Goal: Task Accomplishment & Management: Manage account settings

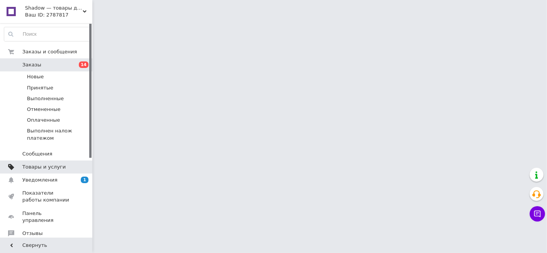
click at [18, 164] on span at bounding box center [11, 167] width 22 height 7
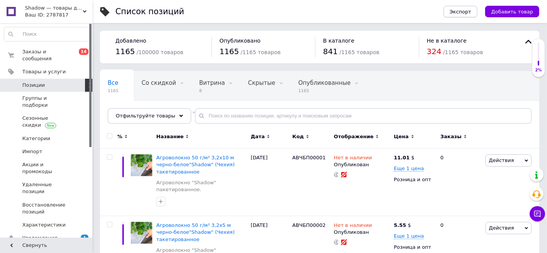
click at [462, 13] on span "Экспорт" at bounding box center [460, 12] width 22 height 6
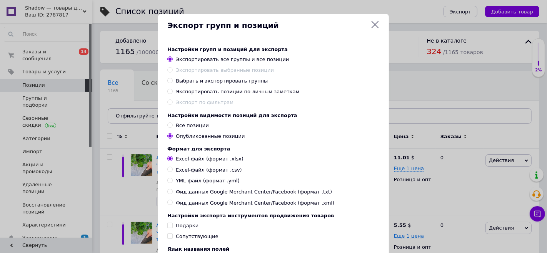
drag, startPoint x: 170, startPoint y: 125, endPoint x: 224, endPoint y: 178, distance: 75.3
click at [170, 125] on input "Все позиции" at bounding box center [169, 125] width 5 height 5
radio input "true"
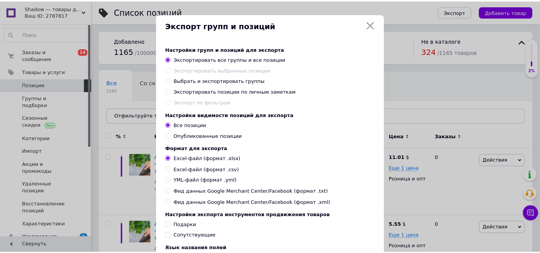
scroll to position [81, 0]
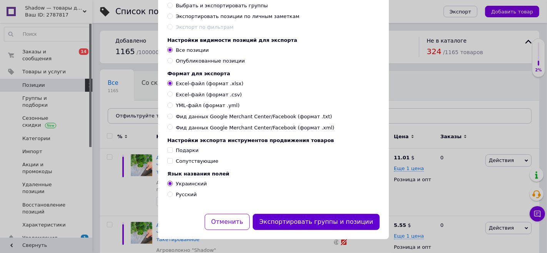
click at [281, 224] on button "Экспортировать группы и позиции" at bounding box center [316, 222] width 127 height 17
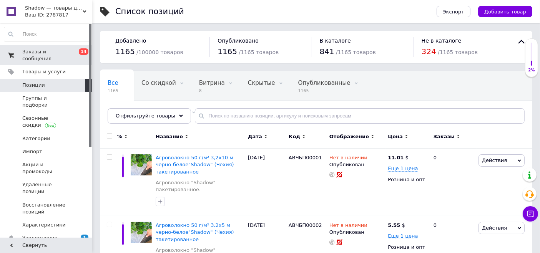
click at [50, 47] on link "Заказы и сообщения 0 14" at bounding box center [47, 55] width 95 height 20
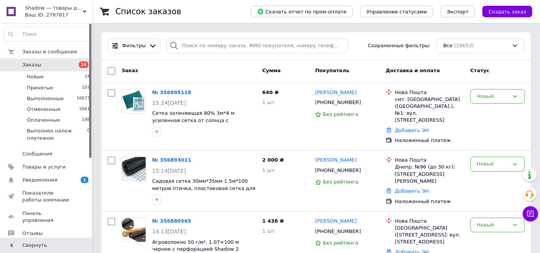
click at [110, 70] on input "checkbox" at bounding box center [112, 71] width 8 height 8
checkbox input "true"
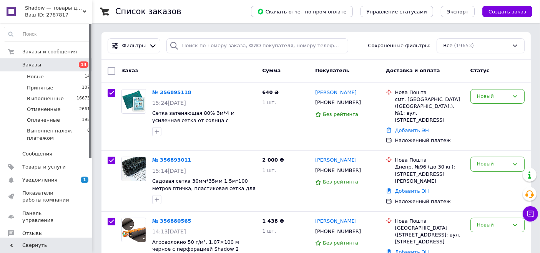
checkbox input "true"
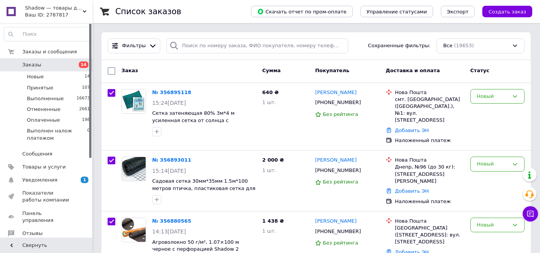
checkbox input "true"
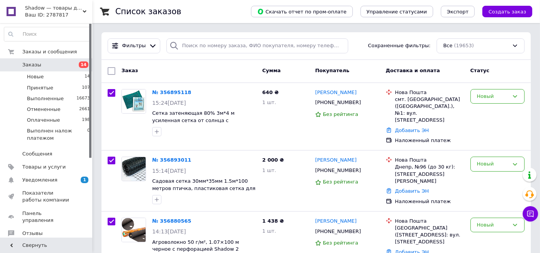
checkbox input "true"
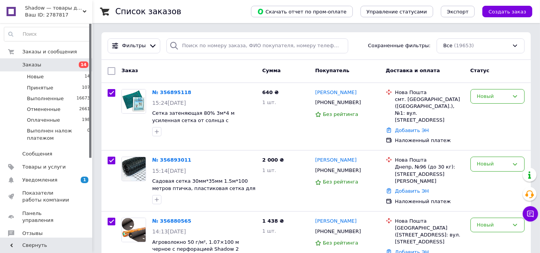
checkbox input "true"
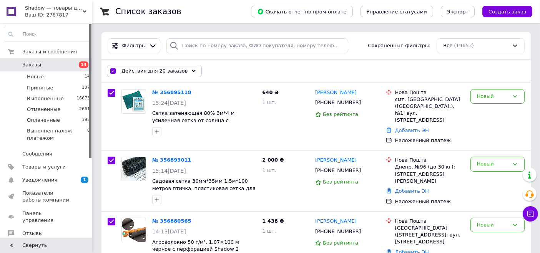
click at [148, 69] on span "Действия для 20 заказов" at bounding box center [154, 71] width 67 height 7
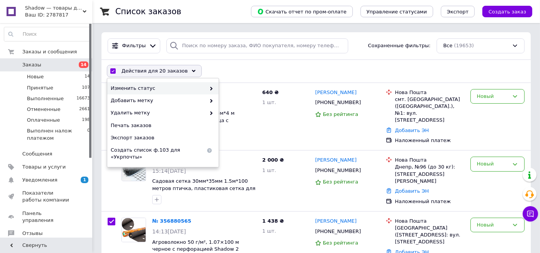
click at [145, 85] on span "Изменить статус" at bounding box center [158, 88] width 95 height 7
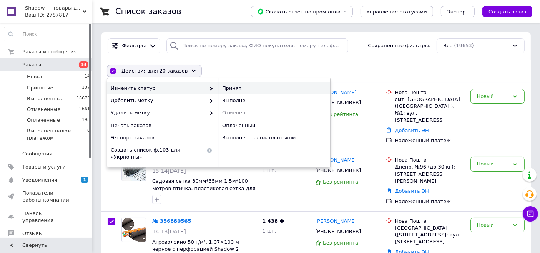
click at [223, 85] on div "Принят" at bounding box center [274, 88] width 111 height 12
checkbox input "false"
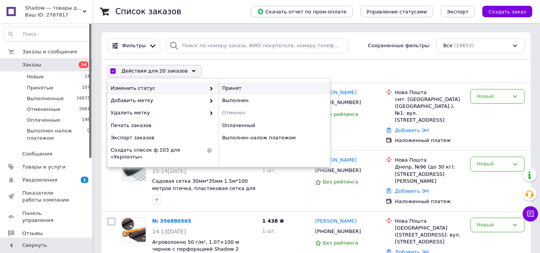
checkbox input "false"
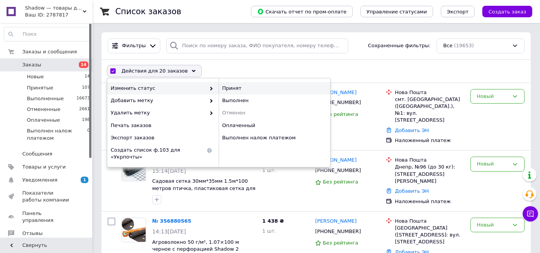
checkbox input "false"
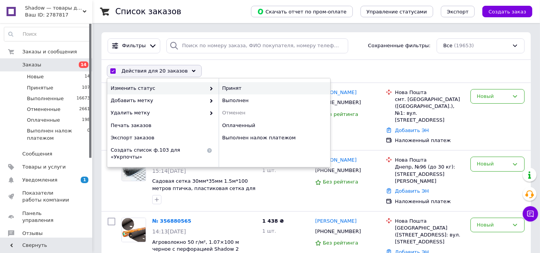
checkbox input "false"
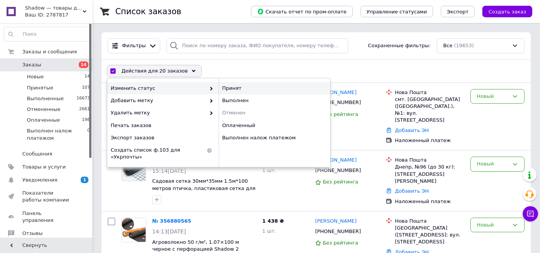
checkbox input "false"
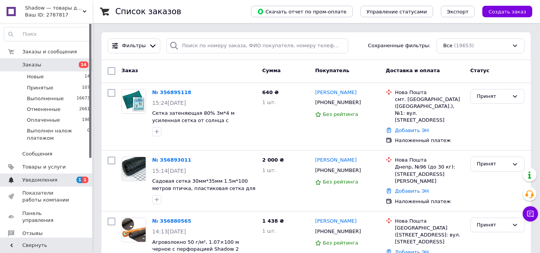
click at [48, 178] on span "Уведомления" at bounding box center [39, 180] width 35 height 7
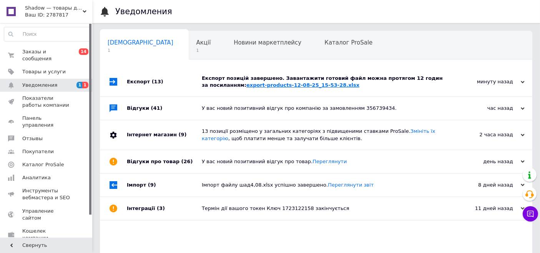
click at [273, 83] on link "export-products-12-08-25_15-53-28.xlsx" at bounding box center [302, 85] width 113 height 6
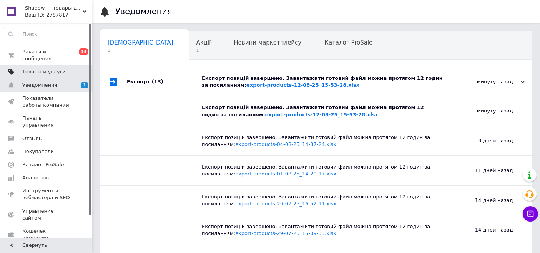
click at [55, 68] on span "Товары и услуги" at bounding box center [43, 71] width 43 height 7
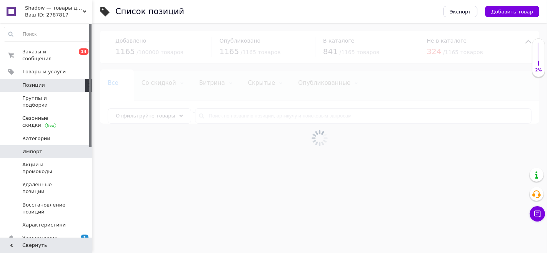
click at [40, 148] on span "Импорт" at bounding box center [46, 151] width 49 height 7
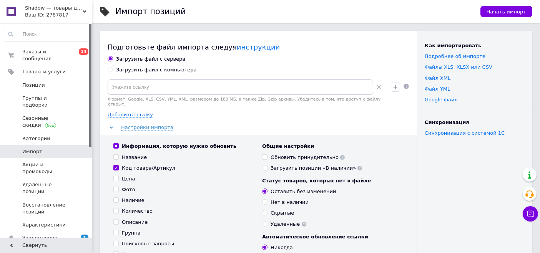
click at [111, 69] on input "Загрузить файл с компьютера" at bounding box center [110, 69] width 5 height 5
radio input "true"
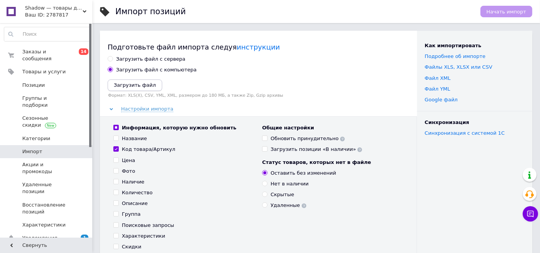
click at [119, 85] on icon "Загрузить файл" at bounding box center [135, 85] width 42 height 6
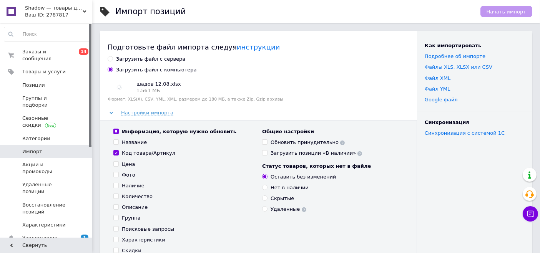
click at [264, 141] on input "Обновить принудительно" at bounding box center [264, 142] width 5 height 5
checkbox input "true"
click at [117, 185] on input "Наличие" at bounding box center [115, 185] width 5 height 5
checkbox input "true"
click at [115, 197] on input "Количество" at bounding box center [115, 196] width 5 height 5
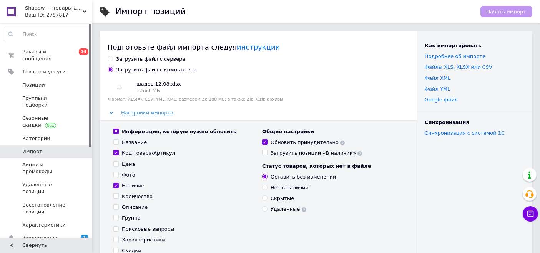
checkbox input "true"
click at [503, 10] on span "Начать импорт" at bounding box center [507, 12] width 40 height 6
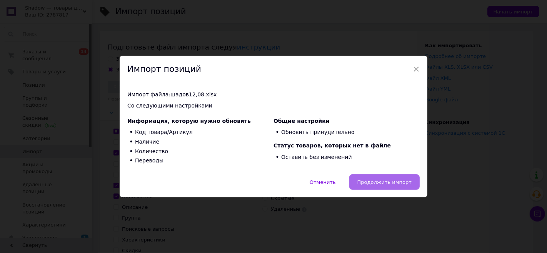
click at [386, 182] on span "Продолжить импорт" at bounding box center [384, 183] width 54 height 6
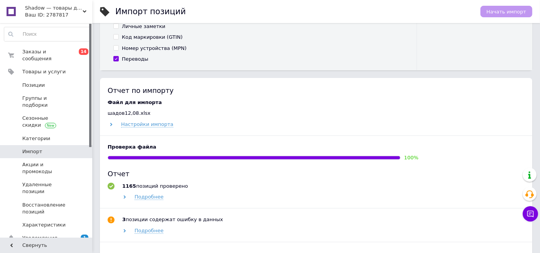
scroll to position [256, 0]
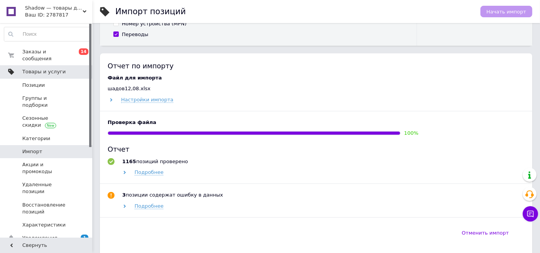
click at [32, 68] on link "Товары и услуги" at bounding box center [47, 71] width 95 height 13
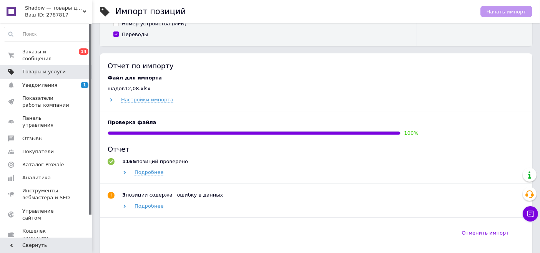
click at [37, 68] on span "Товары и услуги" at bounding box center [43, 71] width 43 height 7
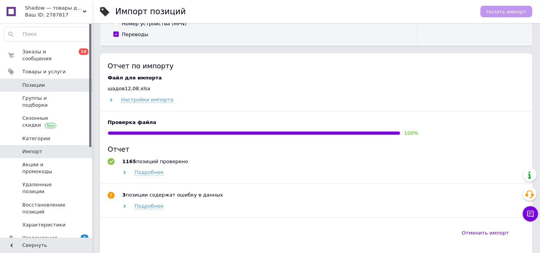
click at [35, 82] on span "Позиции" at bounding box center [33, 85] width 23 height 7
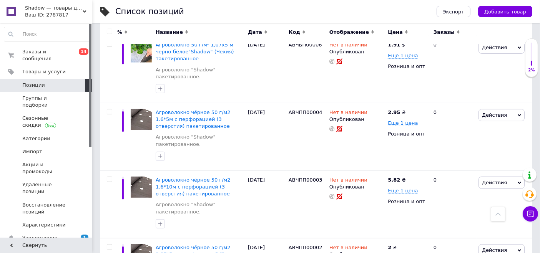
scroll to position [470, 0]
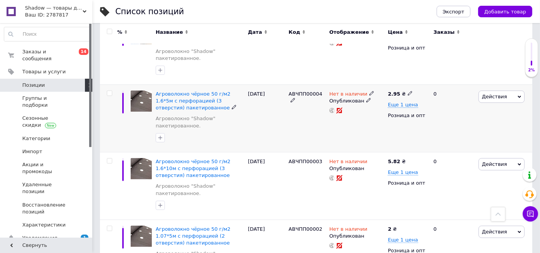
click at [408, 91] on icon at bounding box center [410, 93] width 5 height 5
click at [432, 113] on span "₴" at bounding box center [453, 115] width 74 height 15
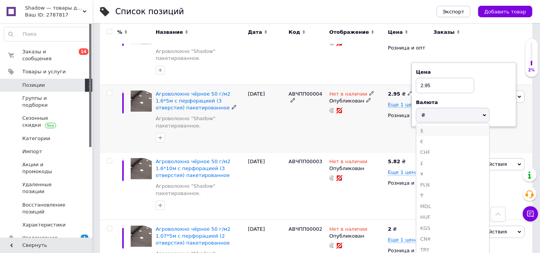
click at [426, 126] on li "$" at bounding box center [452, 131] width 73 height 11
click at [364, 142] on div "Нет в наличии Опубликован" at bounding box center [357, 119] width 59 height 68
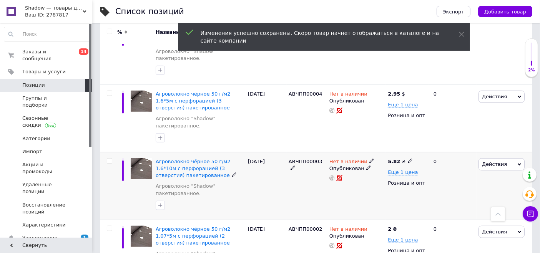
scroll to position [512, 0]
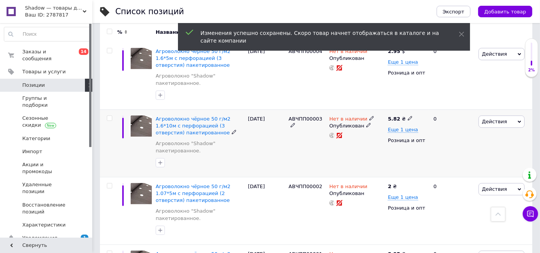
click at [408, 116] on icon at bounding box center [410, 118] width 5 height 5
click at [429, 135] on span "₴" at bounding box center [453, 140] width 74 height 15
click at [425, 154] on li "$" at bounding box center [452, 156] width 73 height 11
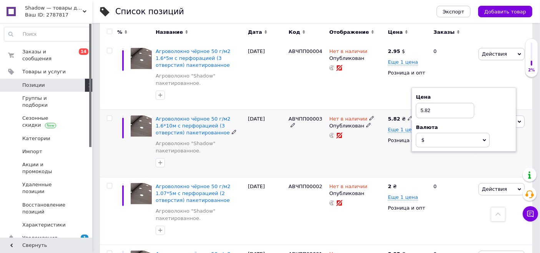
click at [360, 158] on div "Нет в наличии Опубликован" at bounding box center [357, 144] width 59 height 68
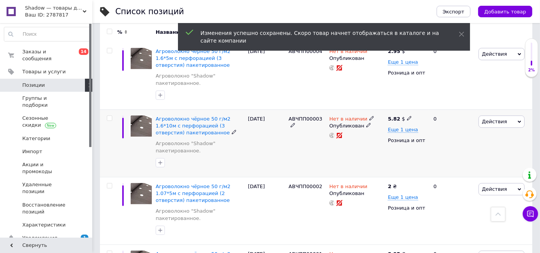
scroll to position [555, 0]
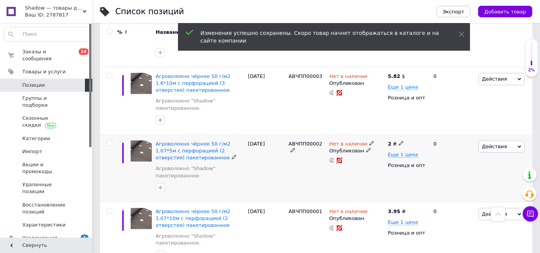
click at [400, 141] on use at bounding box center [401, 143] width 4 height 4
click at [418, 161] on span "₴" at bounding box center [446, 165] width 74 height 15
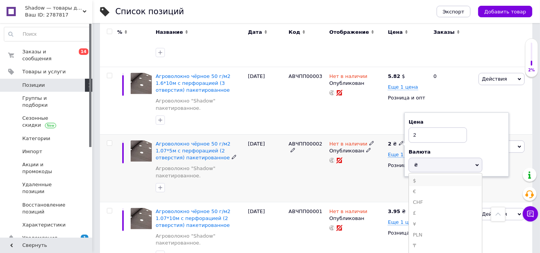
click at [414, 178] on li "$" at bounding box center [445, 181] width 73 height 11
click at [371, 181] on div "Нет в наличии Опубликован" at bounding box center [357, 169] width 59 height 68
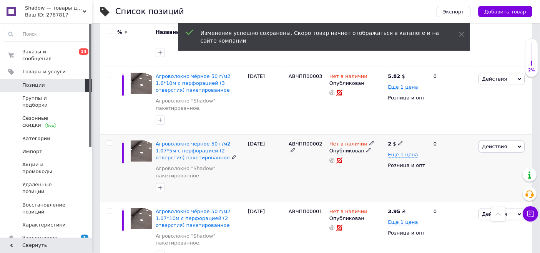
scroll to position [598, 0]
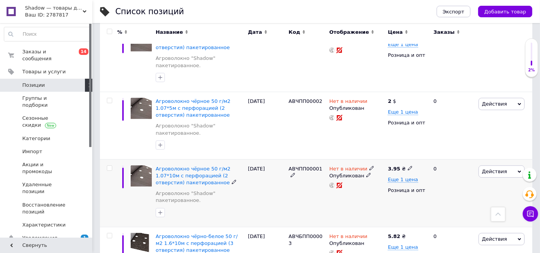
click at [408, 166] on icon at bounding box center [410, 168] width 5 height 5
click at [429, 186] on span "₴" at bounding box center [453, 190] width 74 height 15
click at [424, 203] on li "$" at bounding box center [452, 206] width 73 height 11
click at [366, 213] on div "Нет в наличии Опубликован" at bounding box center [357, 194] width 59 height 68
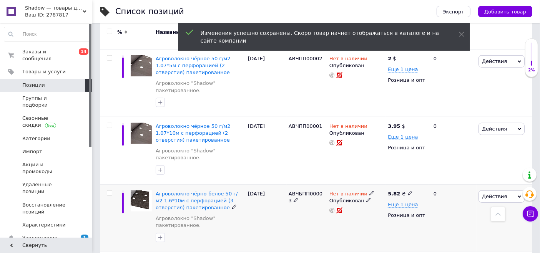
scroll to position [683, 0]
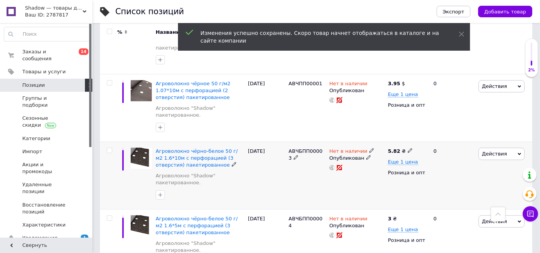
click at [408, 148] on icon at bounding box center [410, 150] width 5 height 5
click at [430, 170] on span "₴" at bounding box center [453, 172] width 74 height 15
click at [359, 190] on div "Нет в наличии Опубликован" at bounding box center [357, 176] width 59 height 68
click at [408, 148] on icon at bounding box center [410, 150] width 5 height 5
click at [432, 172] on span "₴" at bounding box center [453, 172] width 74 height 15
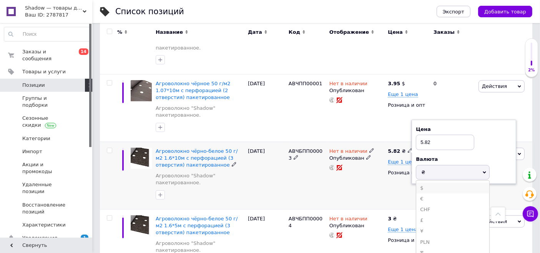
click at [429, 186] on li "$" at bounding box center [452, 188] width 73 height 11
click at [361, 193] on div "Нет в наличии Опубликован" at bounding box center [357, 176] width 59 height 68
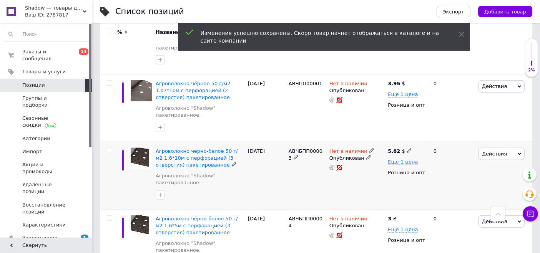
scroll to position [726, 0]
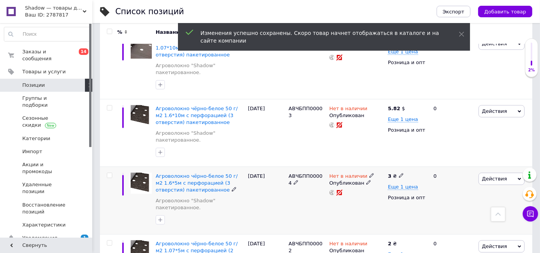
click at [399, 173] on icon at bounding box center [401, 175] width 5 height 5
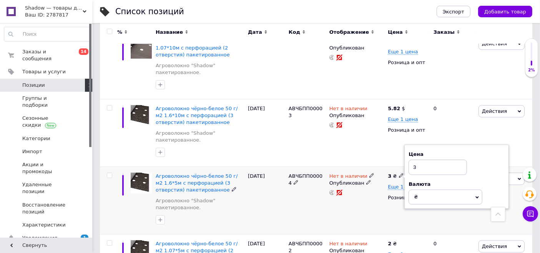
click at [419, 193] on span "₴" at bounding box center [446, 197] width 74 height 15
click at [420, 208] on li "$" at bounding box center [445, 213] width 73 height 11
click at [376, 212] on div "Нет в наличии Опубликован" at bounding box center [357, 201] width 59 height 68
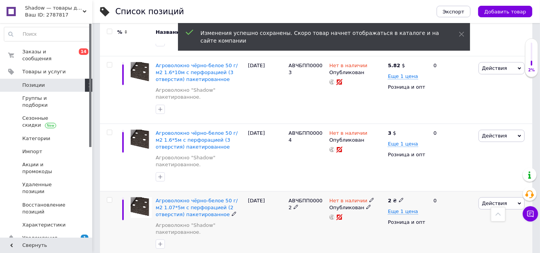
scroll to position [811, 0]
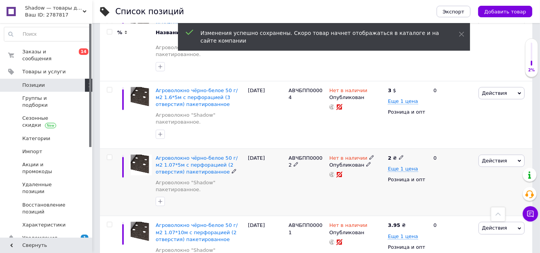
click at [400, 155] on use at bounding box center [401, 157] width 4 height 4
click at [415, 176] on span "₴" at bounding box center [416, 179] width 4 height 6
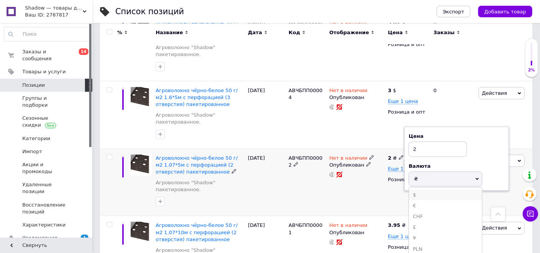
click at [417, 190] on li "$" at bounding box center [445, 195] width 73 height 11
click at [344, 200] on div "Нет в наличии Опубликован" at bounding box center [357, 183] width 59 height 68
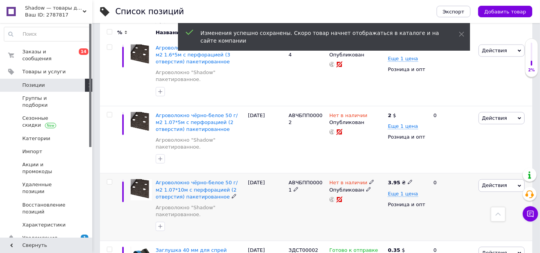
scroll to position [897, 0]
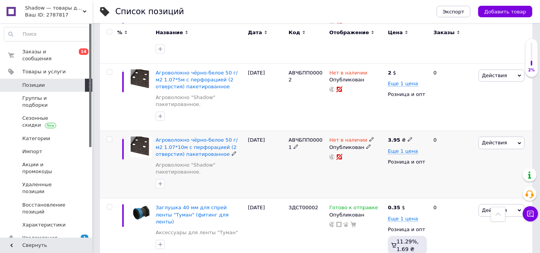
click at [408, 138] on use at bounding box center [410, 140] width 4 height 4
click at [429, 159] on span "₴" at bounding box center [453, 161] width 74 height 15
click at [424, 173] on li "$" at bounding box center [452, 177] width 73 height 11
click at [354, 177] on div "Нет в наличии Опубликован" at bounding box center [357, 165] width 59 height 68
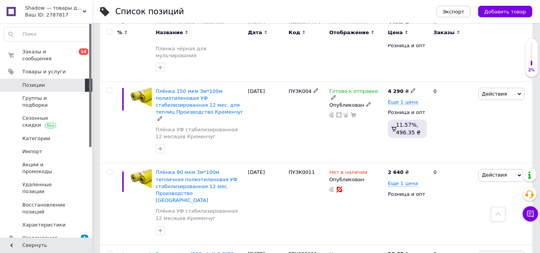
scroll to position [1367, 0]
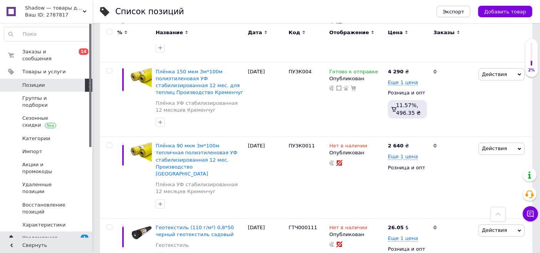
click at [40, 235] on span "Уведомления" at bounding box center [39, 238] width 35 height 7
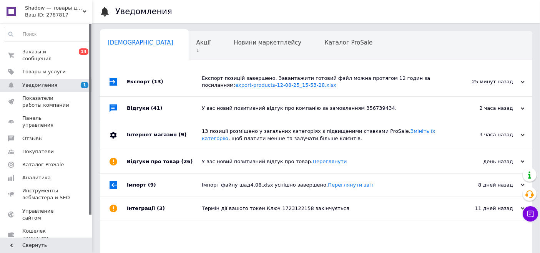
click at [237, 75] on div "Експорт позицій завершено. Завантажити готовий файл можна протягом 12 годин за …" at bounding box center [325, 82] width 246 height 14
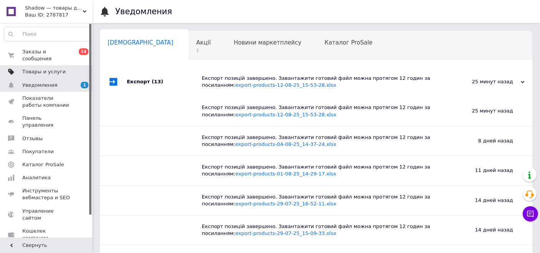
click at [50, 68] on span "Товары и услуги" at bounding box center [43, 71] width 43 height 7
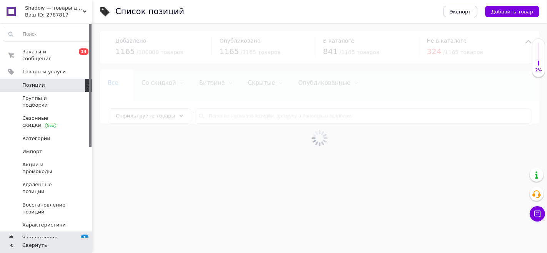
click at [40, 235] on span "Уведомления" at bounding box center [39, 238] width 35 height 7
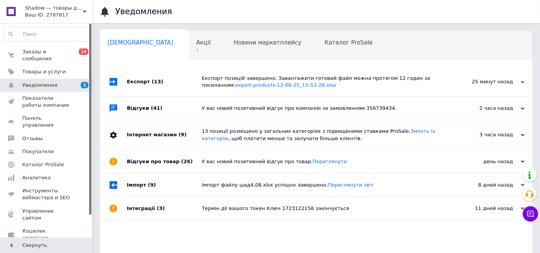
click at [50, 12] on div "Ваш ID: 2787817" at bounding box center [58, 15] width 67 height 7
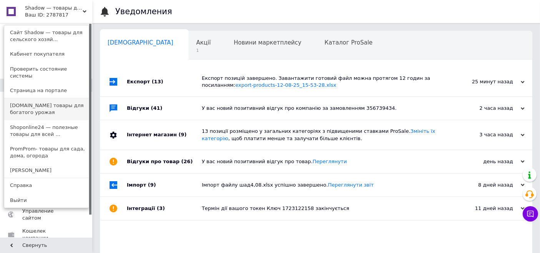
click at [18, 99] on link "[DOMAIN_NAME] товары для богатого урожая" at bounding box center [46, 109] width 85 height 22
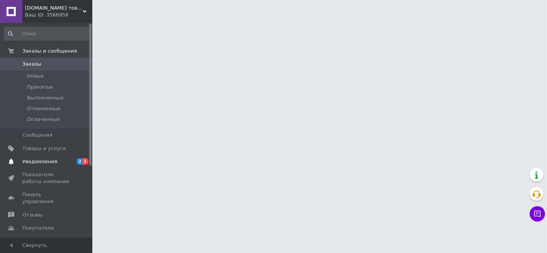
click at [35, 158] on link "Уведомления 2 1" at bounding box center [47, 161] width 95 height 13
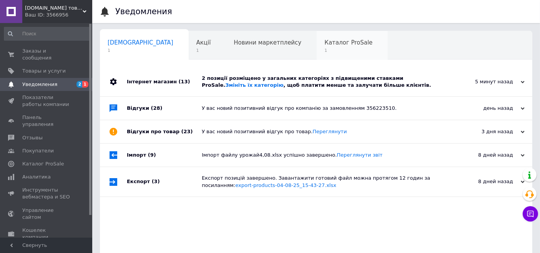
click at [324, 41] on span "Каталог ProSale" at bounding box center [348, 42] width 48 height 7
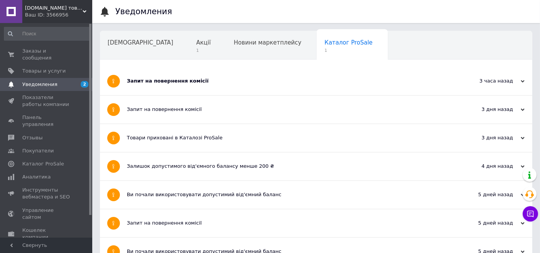
click at [175, 80] on div "Запит на повернення комісії" at bounding box center [287, 81] width 321 height 7
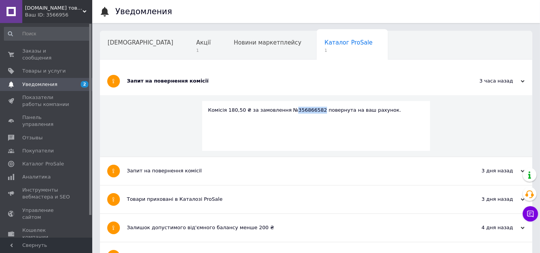
drag, startPoint x: 311, startPoint y: 109, endPoint x: 286, endPoint y: 110, distance: 24.2
click at [286, 110] on div "Комісія 180,50 ₴ за замовлення №356866582 повернута на ваш рахунок." at bounding box center [316, 110] width 216 height 7
copy div "356866582"
click at [39, 49] on span "Заказы и сообщения" at bounding box center [46, 55] width 49 height 14
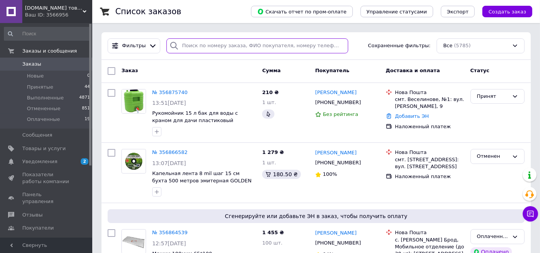
click at [181, 47] on input "search" at bounding box center [257, 45] width 182 height 15
paste input "356866582"
type input "356866582"
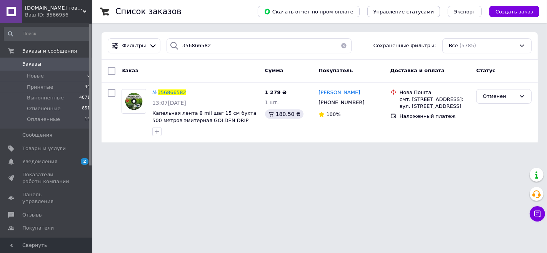
click at [30, 162] on span "Уведомления" at bounding box center [39, 161] width 35 height 7
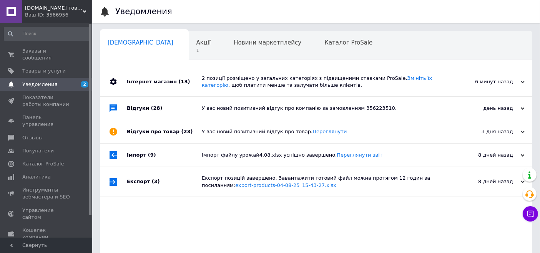
click at [40, 13] on div "Ваш ID: 3566956" at bounding box center [58, 15] width 67 height 7
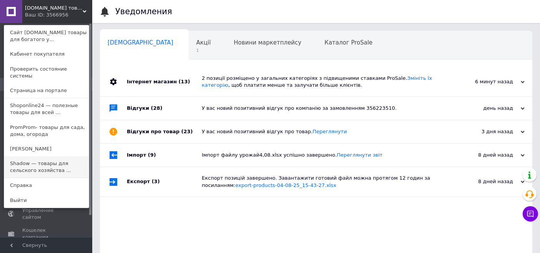
click at [18, 159] on link "Shadow — товары для сельского хозяйства ..." at bounding box center [46, 167] width 85 height 22
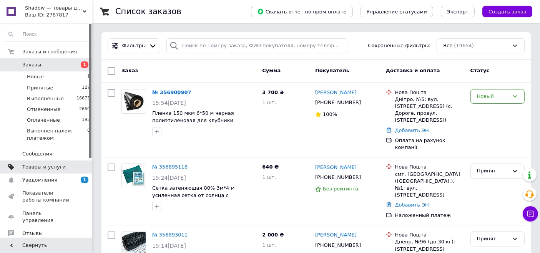
click at [41, 168] on span "Товары и услуги" at bounding box center [43, 167] width 43 height 7
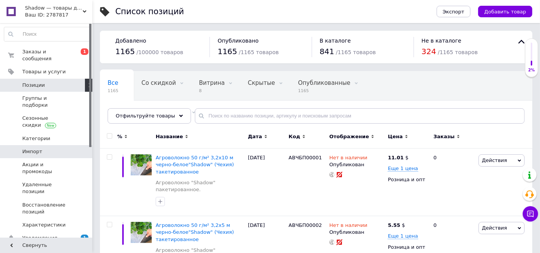
click at [40, 148] on span "Импорт" at bounding box center [46, 151] width 49 height 7
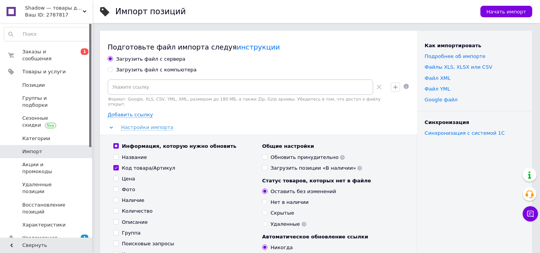
click at [111, 71] on input "Загрузить файл с компьютера" at bounding box center [110, 69] width 5 height 5
radio input "true"
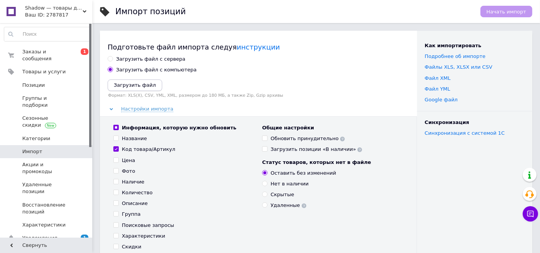
click at [122, 86] on icon "Загрузить файл" at bounding box center [135, 85] width 42 height 6
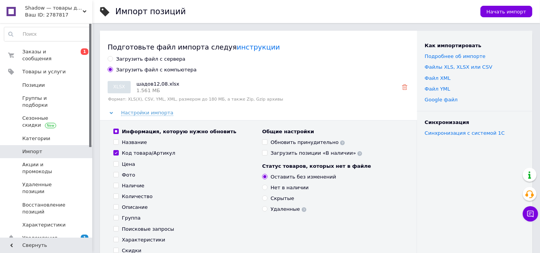
click at [405, 86] on icon at bounding box center [404, 87] width 5 height 5
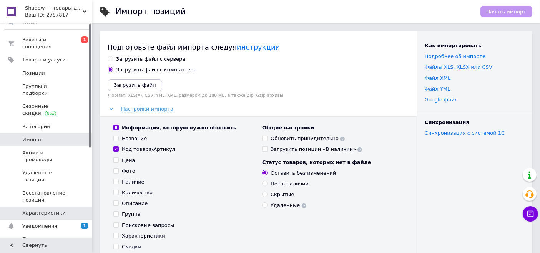
scroll to position [43, 0]
